Goal: Use online tool/utility: Utilize a website feature to perform a specific function

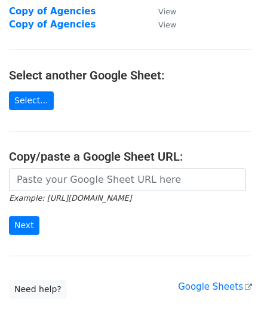
scroll to position [119, 0]
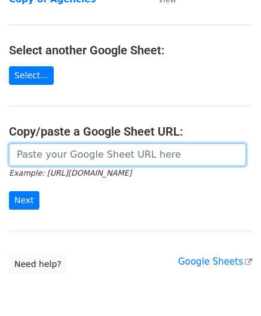
click at [66, 158] on input "url" at bounding box center [127, 154] width 237 height 23
paste input "https://docs.google.com/spreadsheets/d/1RHJifzpIN7n1N3Doue3BOZZ8J0y4-_f3iannHMW…"
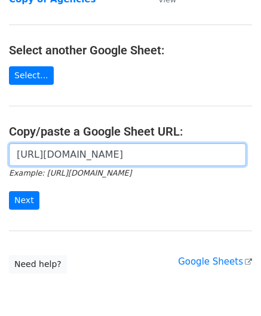
scroll to position [0, 263]
type input "https://docs.google.com/spreadsheets/d/1RHJifzpIN7n1N3Doue3BOZZ8J0y4-_f3iannHMW…"
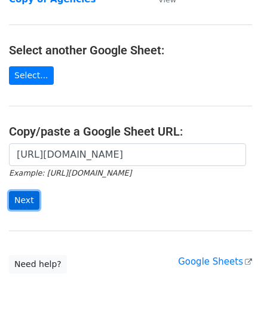
click at [32, 194] on input "Next" at bounding box center [24, 200] width 30 height 19
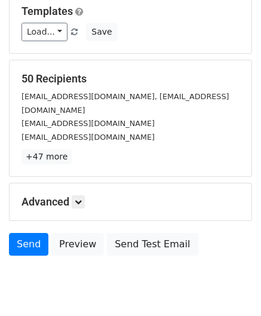
scroll to position [193, 0]
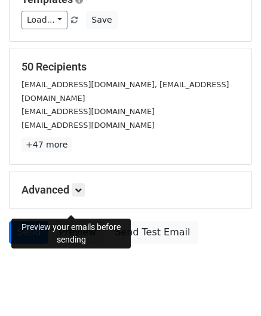
click at [75, 221] on link "Preview" at bounding box center [77, 232] width 53 height 23
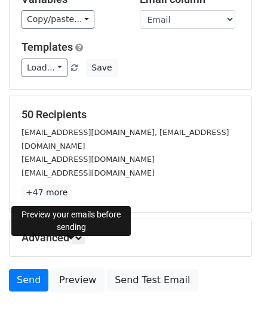
scroll to position [0, 0]
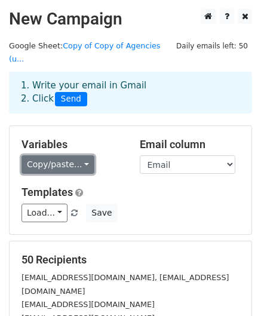
click at [76, 155] on link "Copy/paste..." at bounding box center [58, 164] width 73 height 19
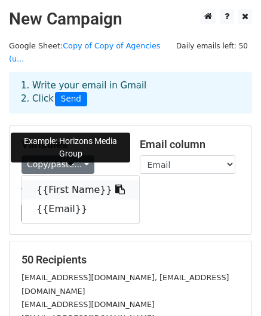
click at [76, 180] on link "{{First Name}}" at bounding box center [80, 189] width 117 height 19
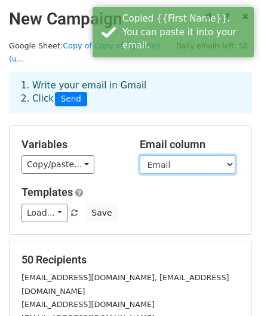
click at [184, 155] on select "First Name Email" at bounding box center [188, 164] width 96 height 19
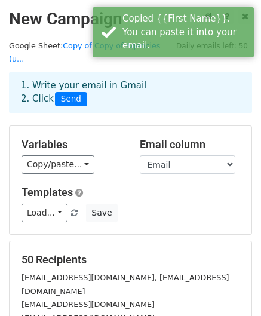
click at [123, 125] on div "Variables Copy/paste... {{First Name}} {{Email}} Email column First Name Email …" at bounding box center [130, 179] width 243 height 109
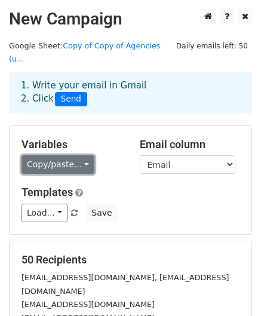
click at [43, 155] on link "Copy/paste..." at bounding box center [58, 164] width 73 height 19
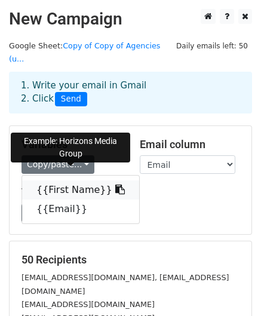
click at [53, 180] on link "{{First Name}}" at bounding box center [80, 189] width 117 height 19
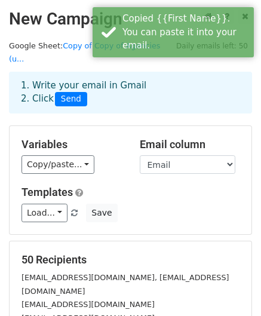
click at [118, 138] on h5 "Variables" at bounding box center [72, 144] width 100 height 13
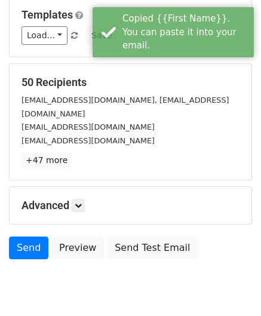
scroll to position [179, 0]
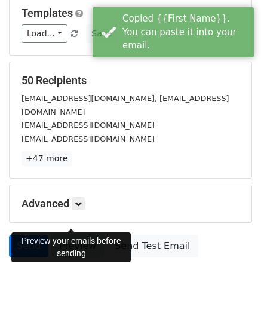
click at [61, 235] on link "Preview" at bounding box center [77, 246] width 53 height 23
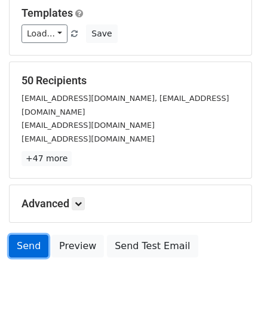
click at [27, 235] on link "Send" at bounding box center [28, 246] width 39 height 23
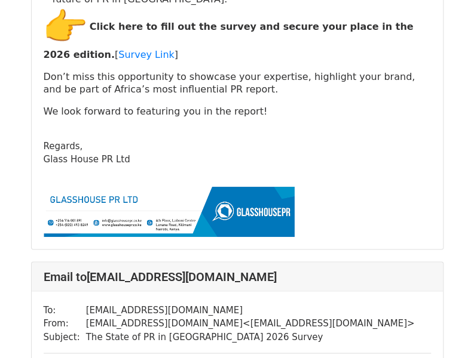
scroll to position [1971, 0]
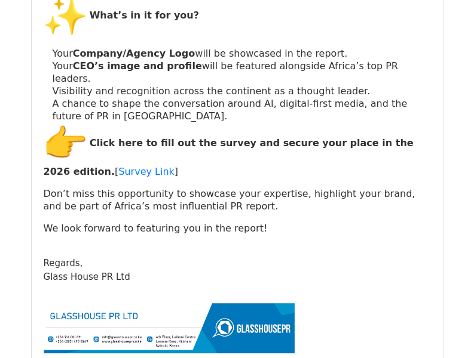
scroll to position [31791, 0]
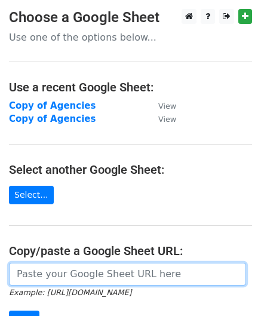
click at [66, 275] on input "url" at bounding box center [127, 274] width 237 height 23
paste input "[URL][DOMAIN_NAME]"
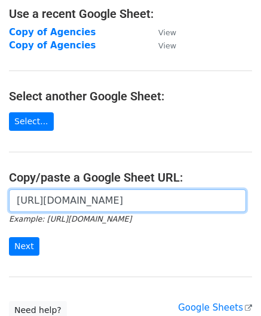
scroll to position [170, 0]
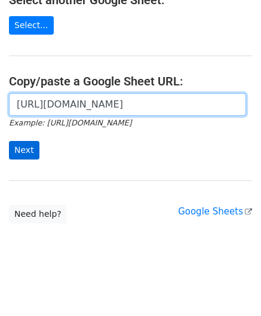
type input "[URL][DOMAIN_NAME]"
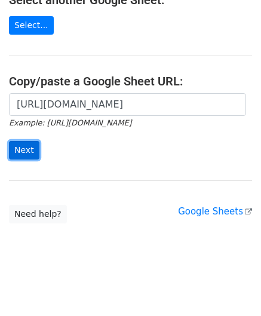
scroll to position [0, 0]
click at [26, 144] on input "Next" at bounding box center [24, 150] width 30 height 19
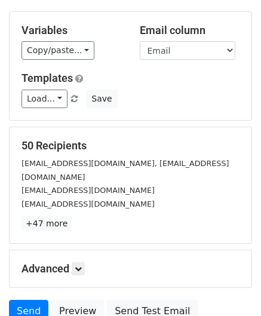
scroll to position [119, 0]
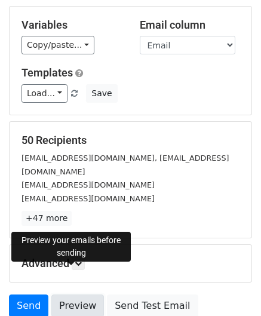
click at [77, 294] on link "Preview" at bounding box center [77, 305] width 53 height 23
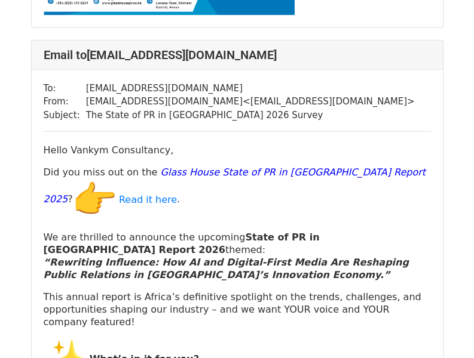
scroll to position [32150, 0]
